Goal: Task Accomplishment & Management: Use online tool/utility

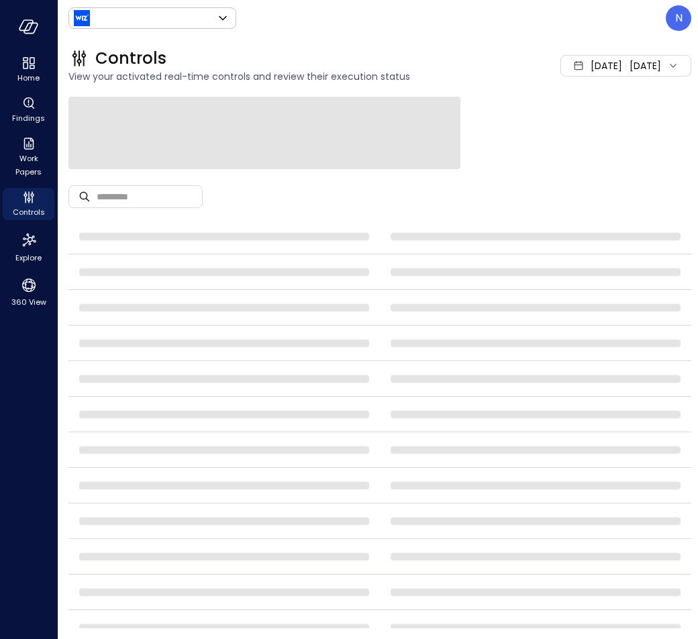
type input "******"
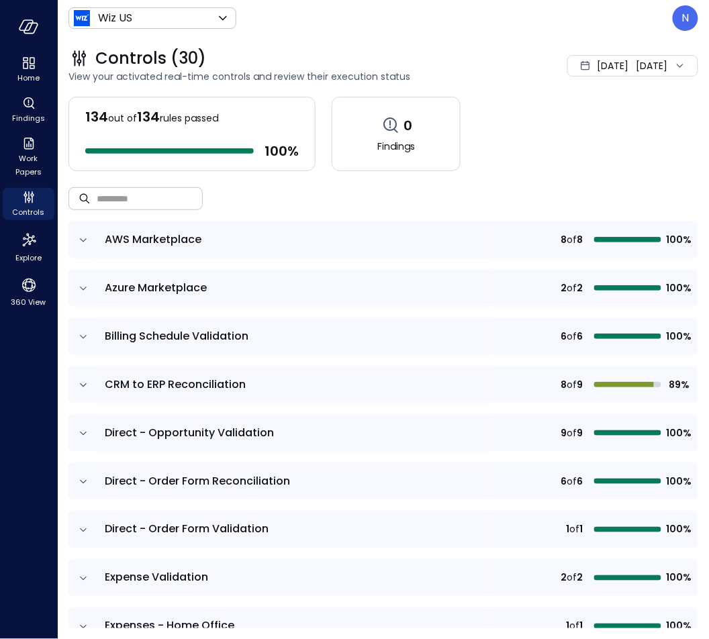
click at [127, 209] on input "text" at bounding box center [150, 199] width 106 height 36
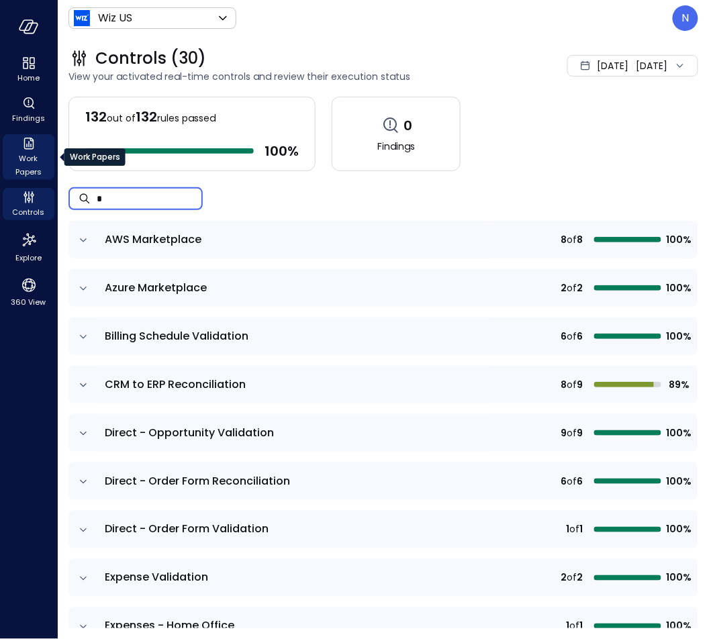
type input "*"
click at [26, 172] on span "Work Papers" at bounding box center [28, 165] width 41 height 27
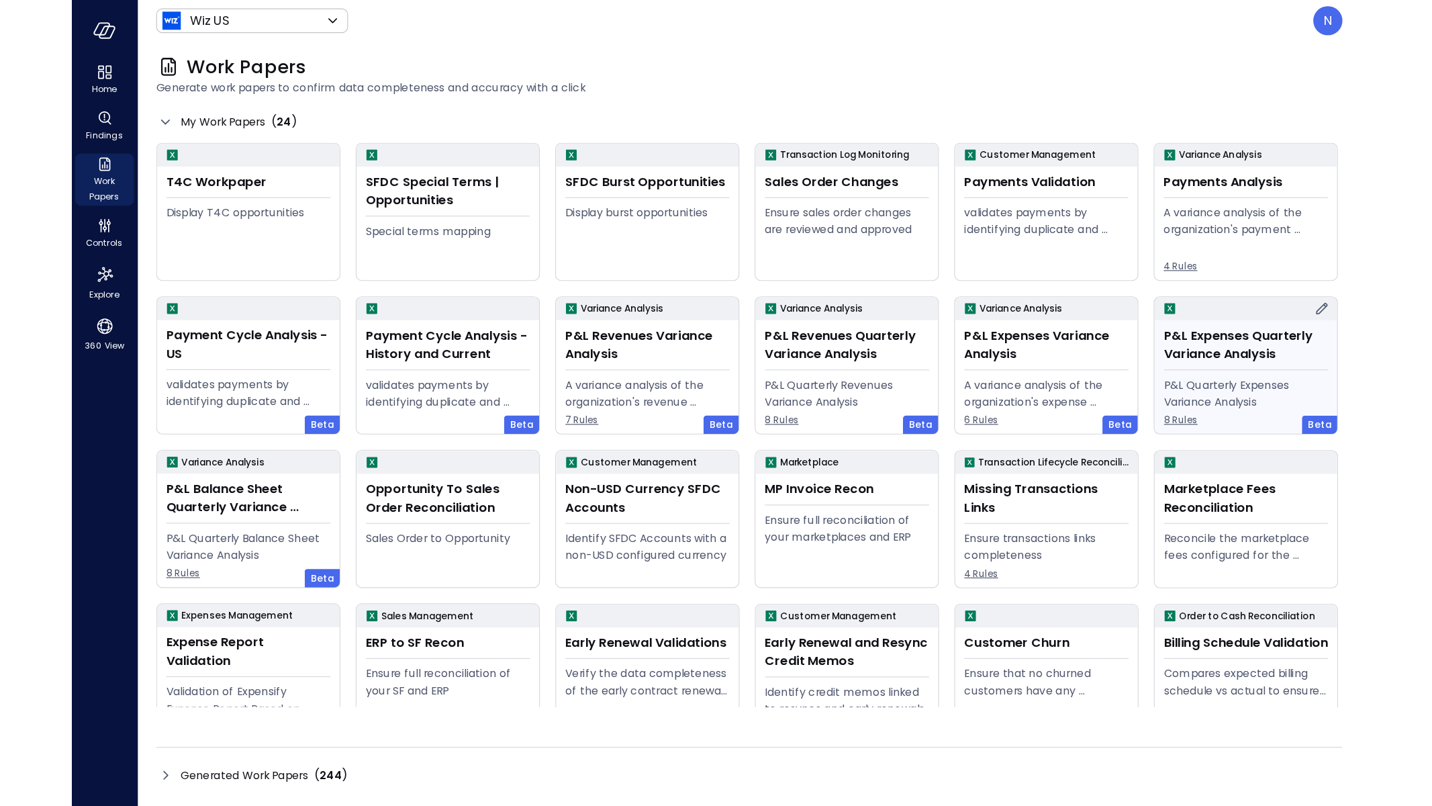
scroll to position [164, 0]
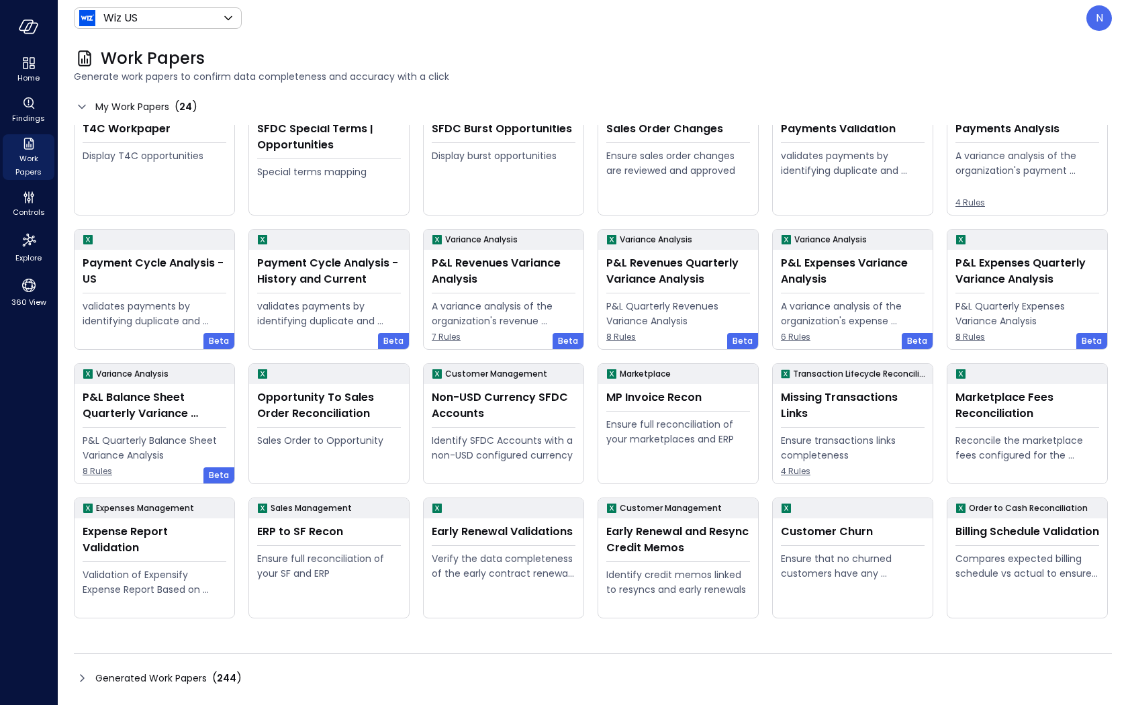
click at [79, 639] on icon at bounding box center [82, 678] width 16 height 16
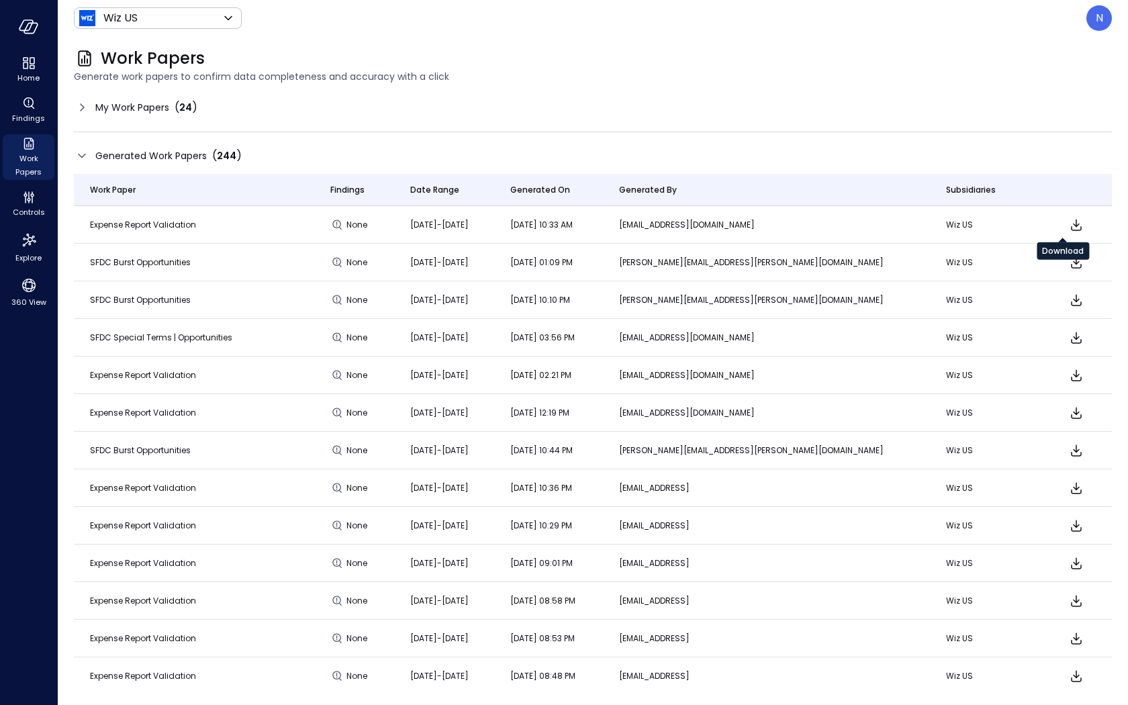
click at [698, 223] on icon "Download" at bounding box center [1076, 225] width 16 height 16
